Goal: Register for event/course

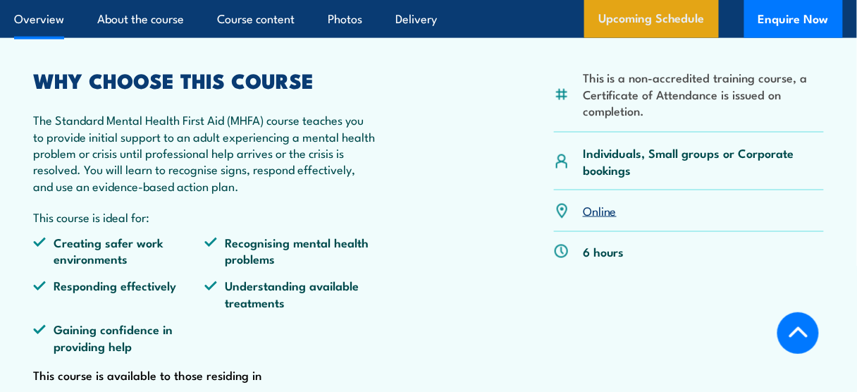
click at [631, 23] on link "Upcoming Schedule" at bounding box center [651, 19] width 135 height 38
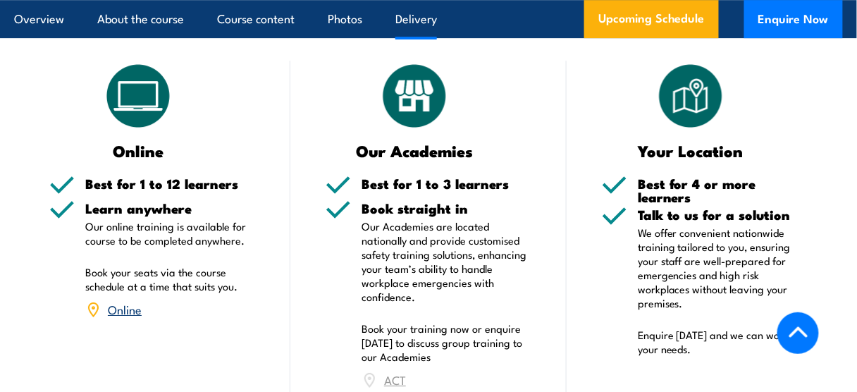
scroll to position [2567, 0]
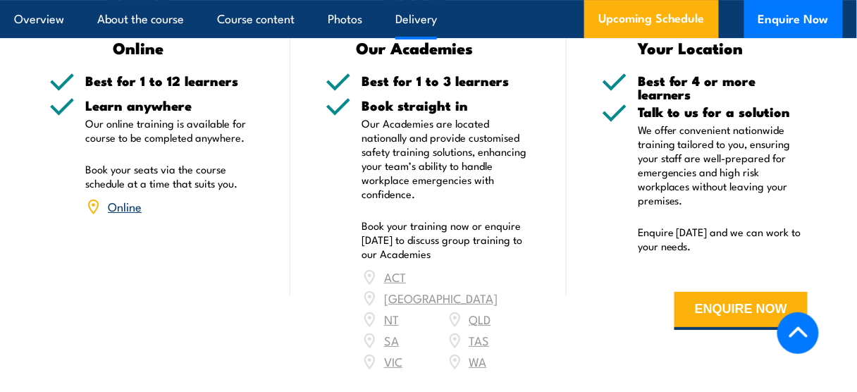
click at [472, 266] on div "ACT [GEOGRAPHIC_DATA] NT [GEOGRAPHIC_DATA] SA TAS [GEOGRAPHIC_DATA] [GEOGRAPHIC…" at bounding box center [446, 319] width 170 height 106
click at [453, 266] on div "ACT [GEOGRAPHIC_DATA] NT [GEOGRAPHIC_DATA] SA TAS [GEOGRAPHIC_DATA] [GEOGRAPHIC…" at bounding box center [446, 319] width 170 height 106
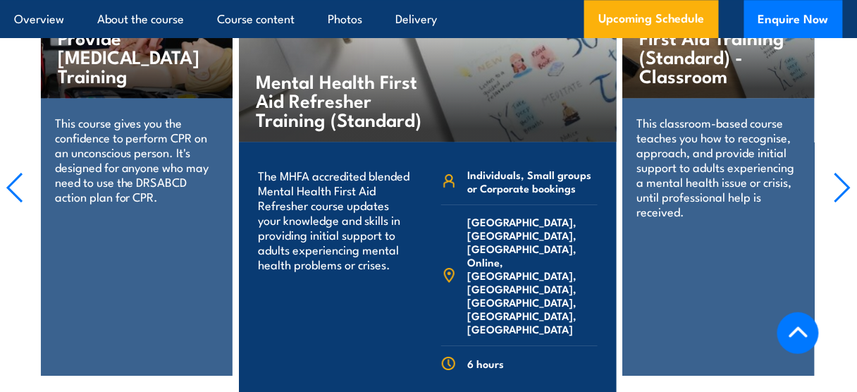
scroll to position [3770, 0]
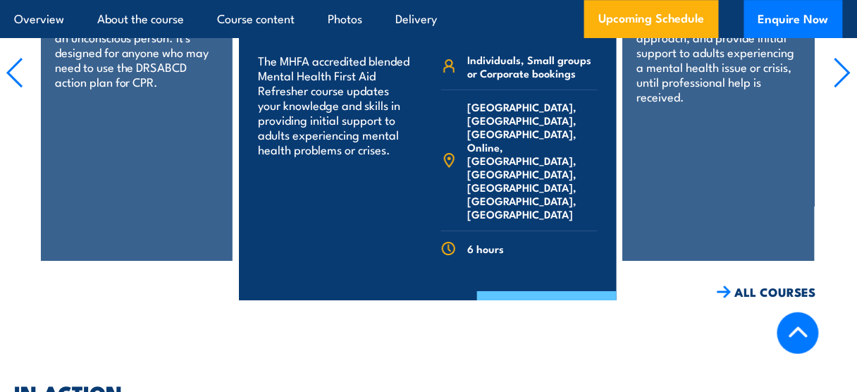
click at [521, 291] on link "COURSE DETAILS" at bounding box center [547, 309] width 140 height 37
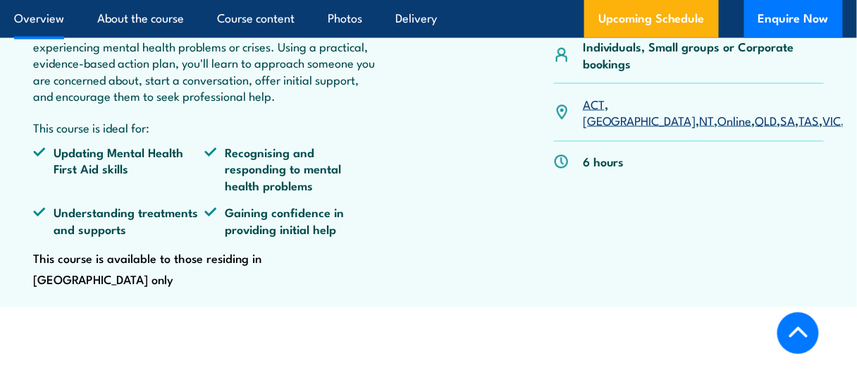
scroll to position [526, 0]
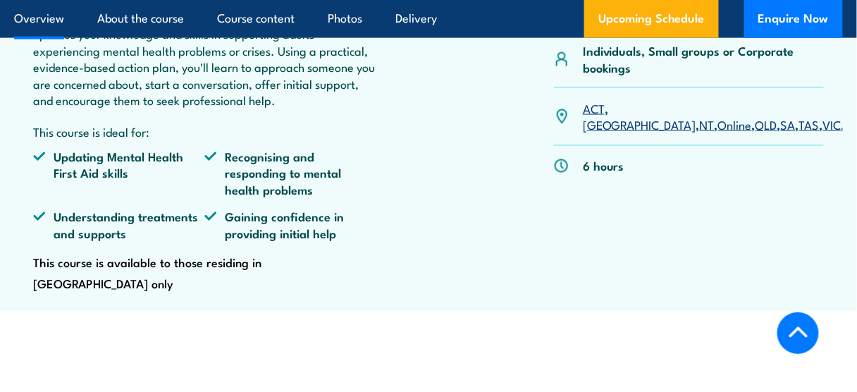
click at [755, 132] on link "QLD" at bounding box center [766, 124] width 22 height 17
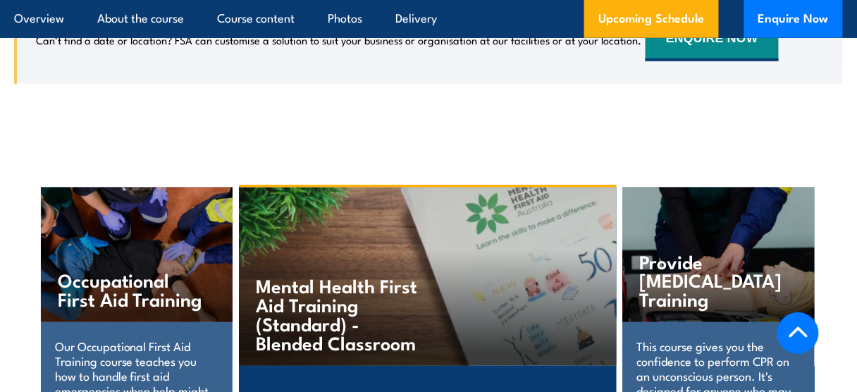
scroll to position [3118, 0]
